Goal: Transaction & Acquisition: Purchase product/service

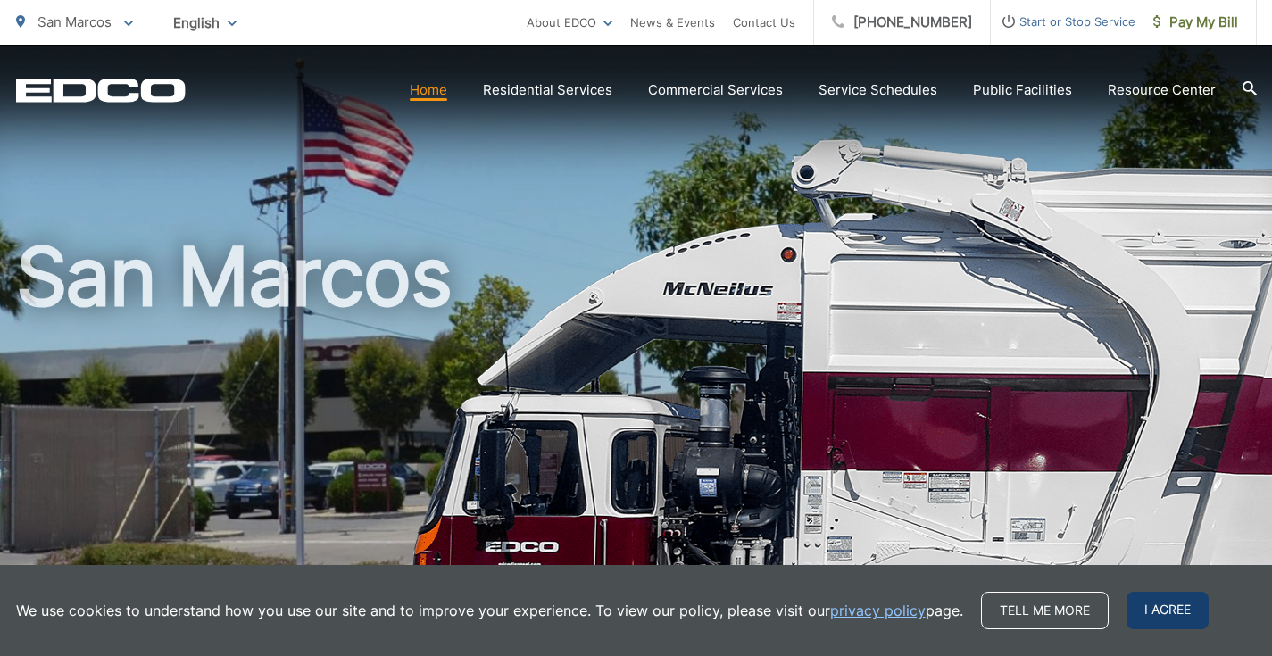
click at [1169, 612] on span "I agree" at bounding box center [1168, 610] width 82 height 37
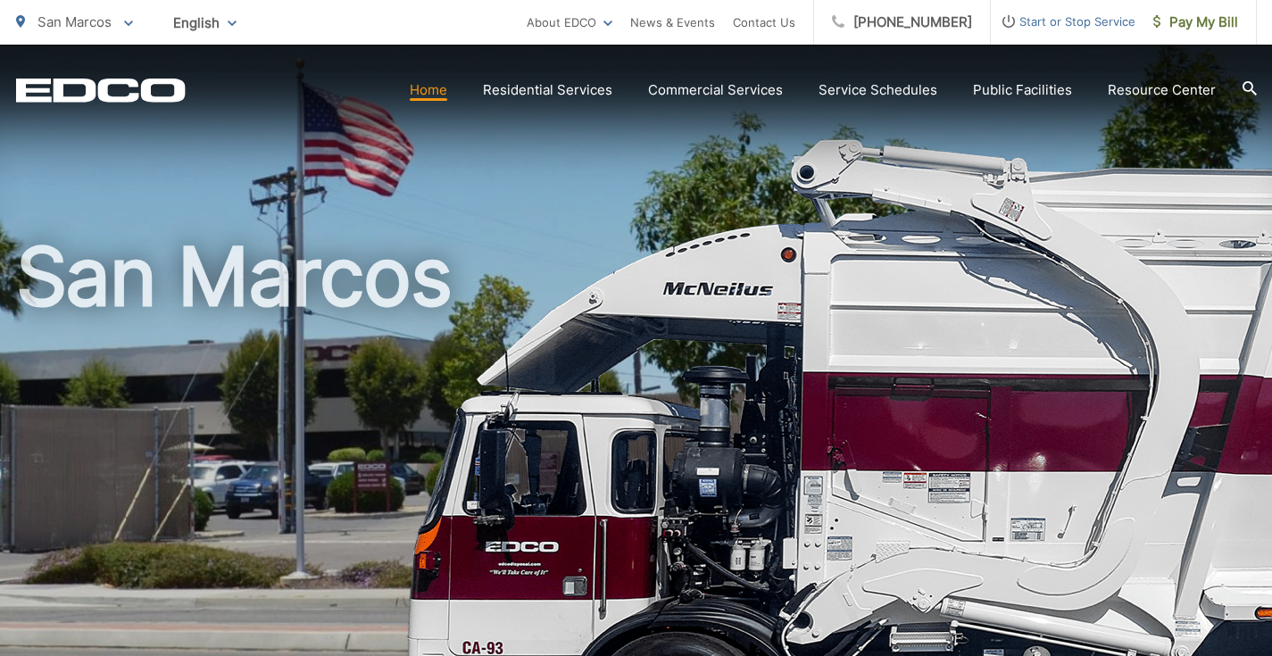
click at [129, 24] on icon at bounding box center [128, 23] width 9 height 5
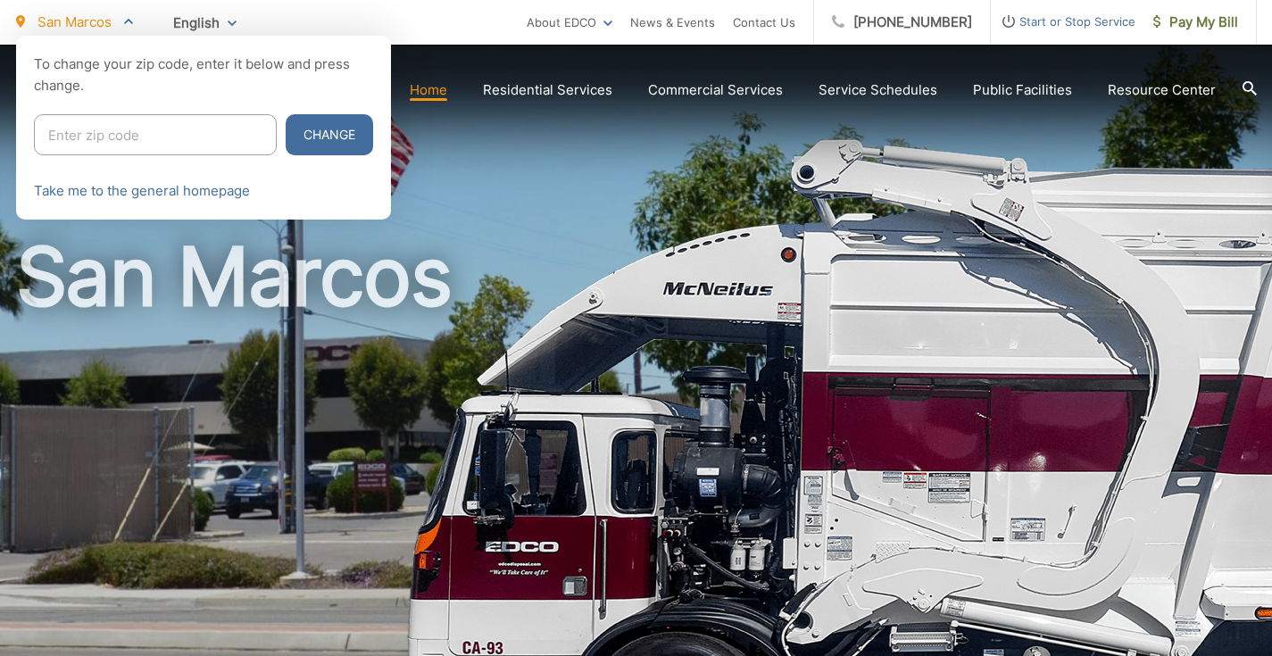
click at [420, 423] on div at bounding box center [636, 364] width 1272 height 656
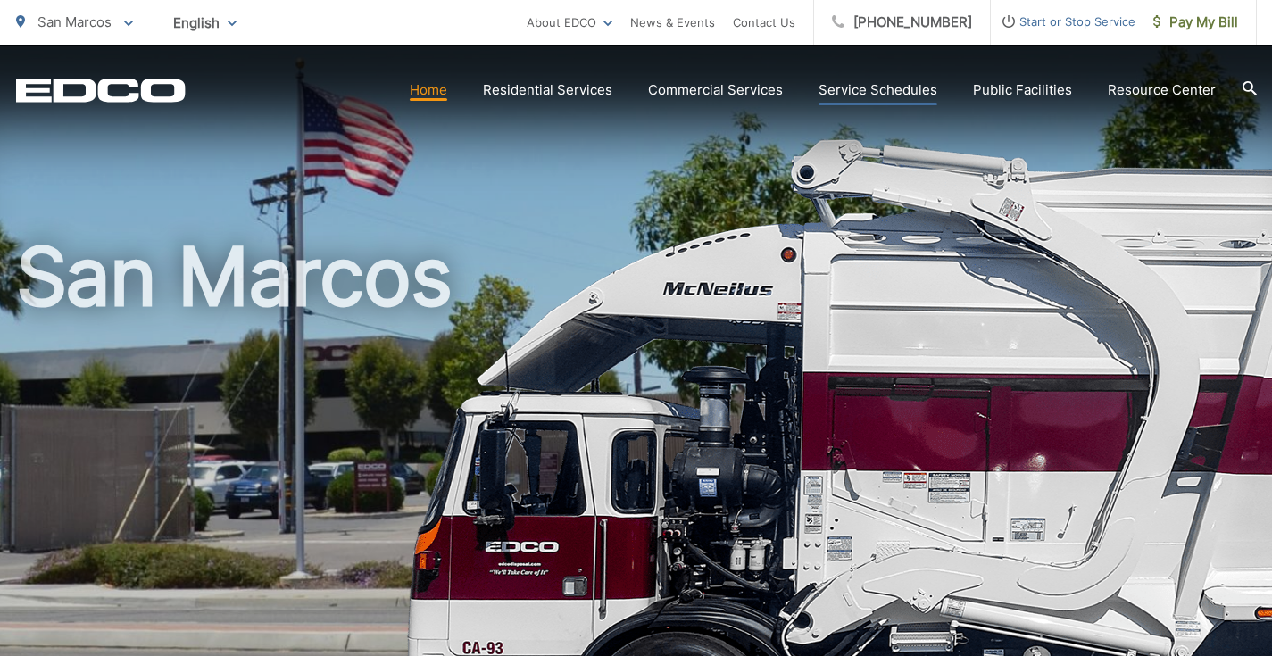
click at [866, 92] on link "Service Schedules" at bounding box center [878, 89] width 119 height 21
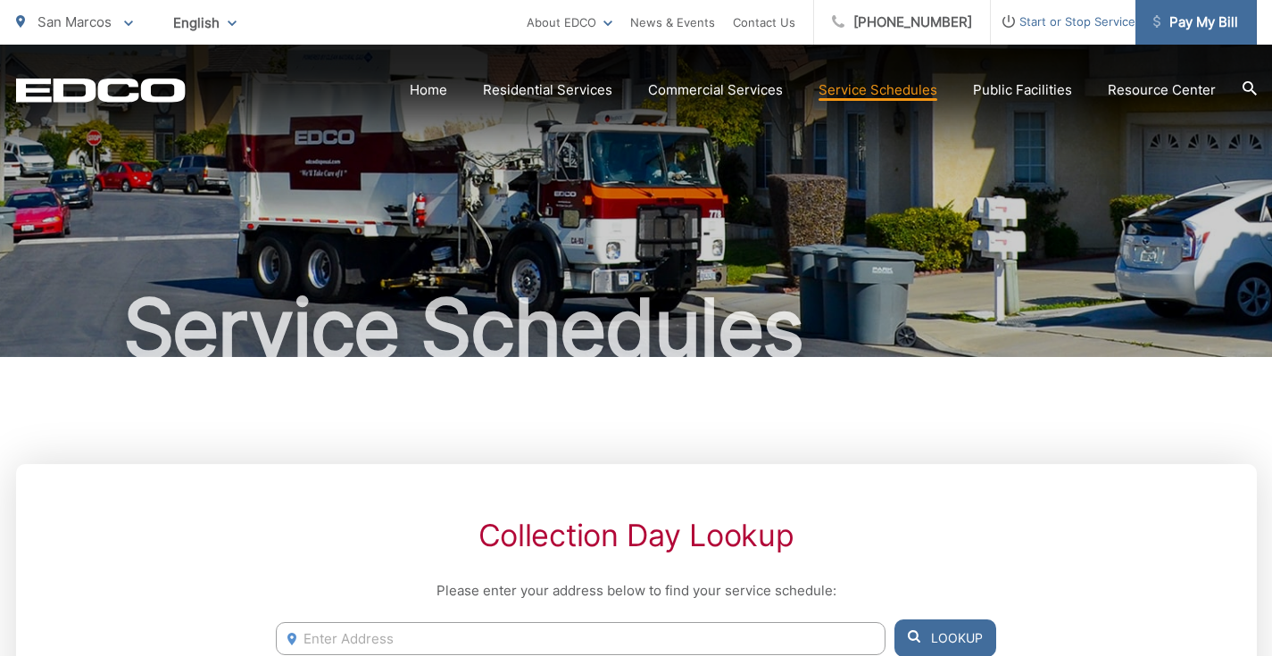
click at [1196, 30] on span "Pay My Bill" at bounding box center [1195, 22] width 85 height 21
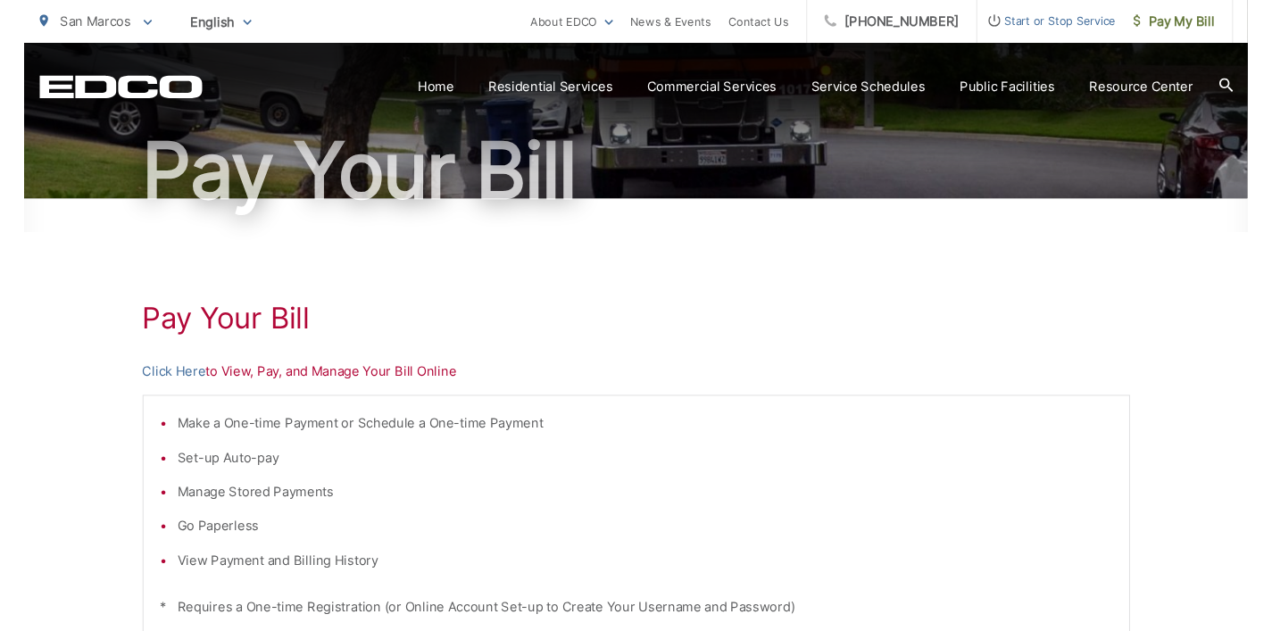
scroll to position [178, 0]
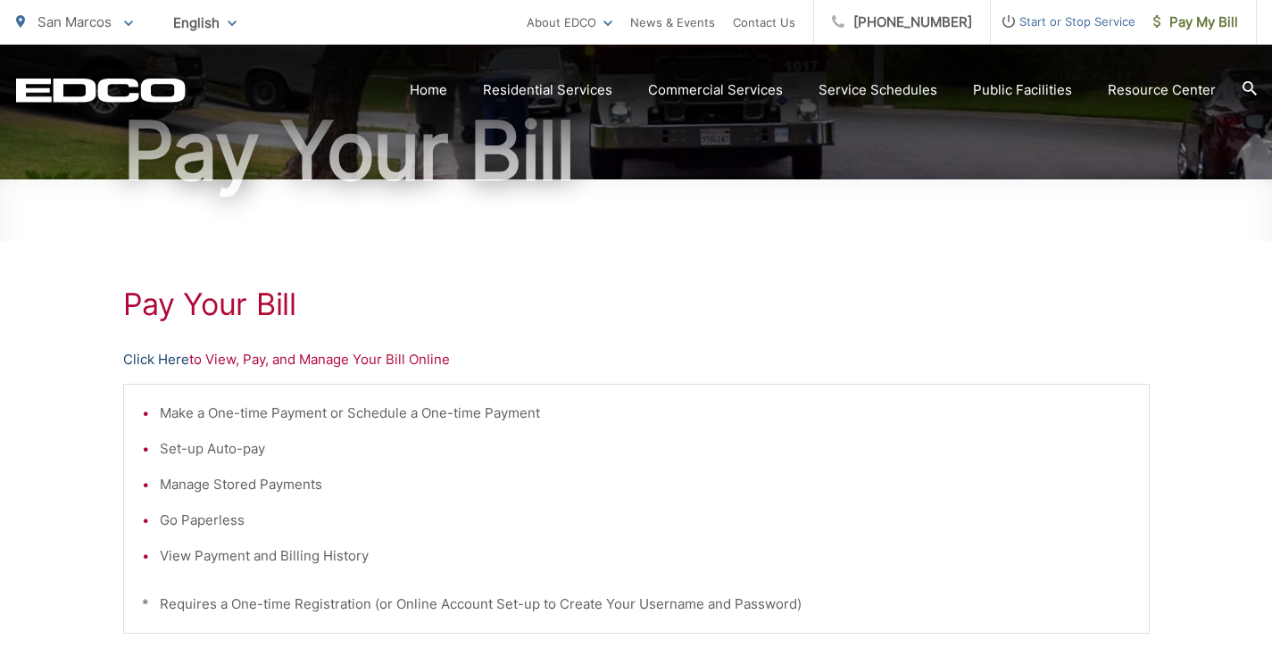
click at [145, 359] on link "Click Here" at bounding box center [156, 359] width 66 height 21
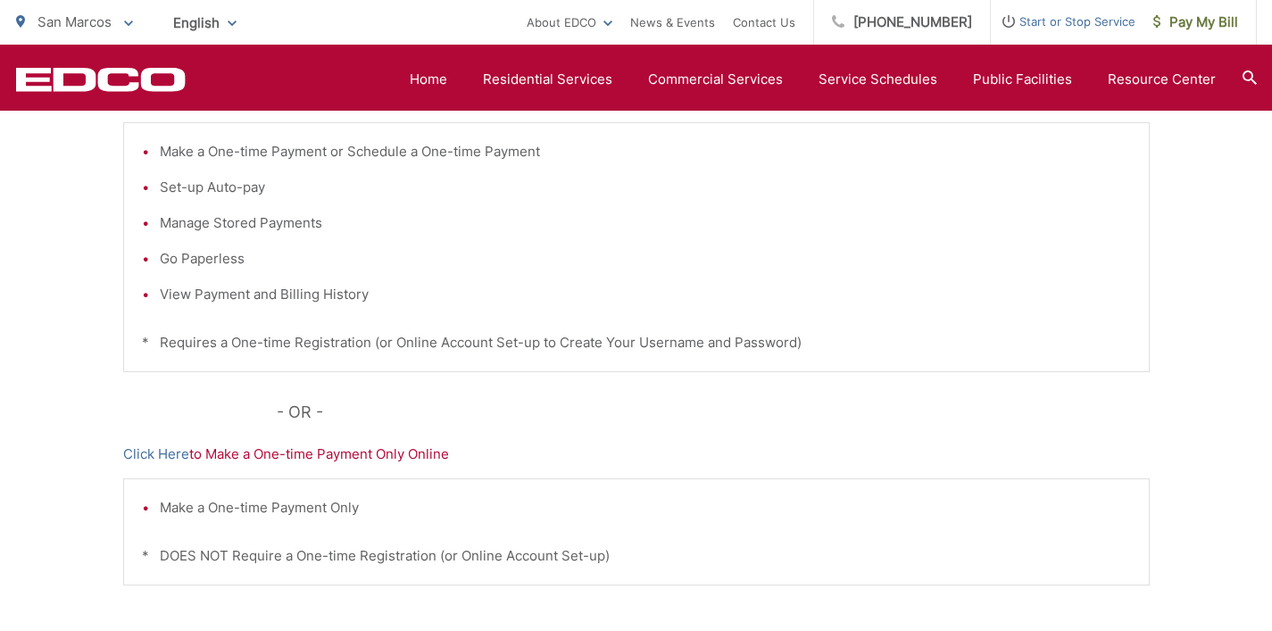
scroll to position [227, 0]
